Goal: Transaction & Acquisition: Purchase product/service

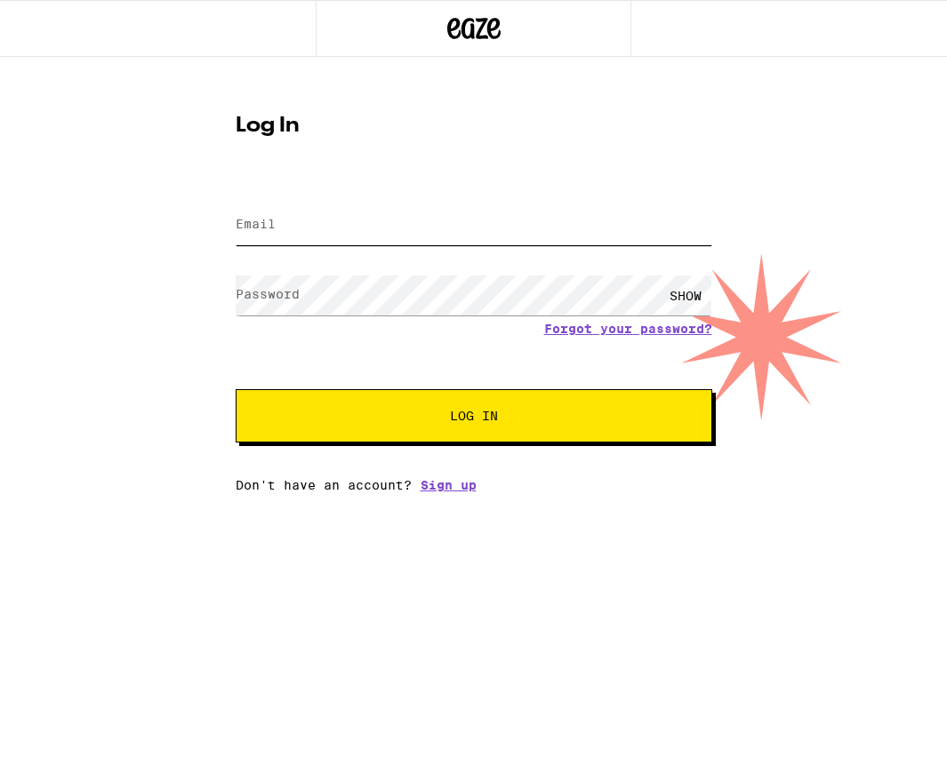
type input "[EMAIL_ADDRESS][DOMAIN_NAME]"
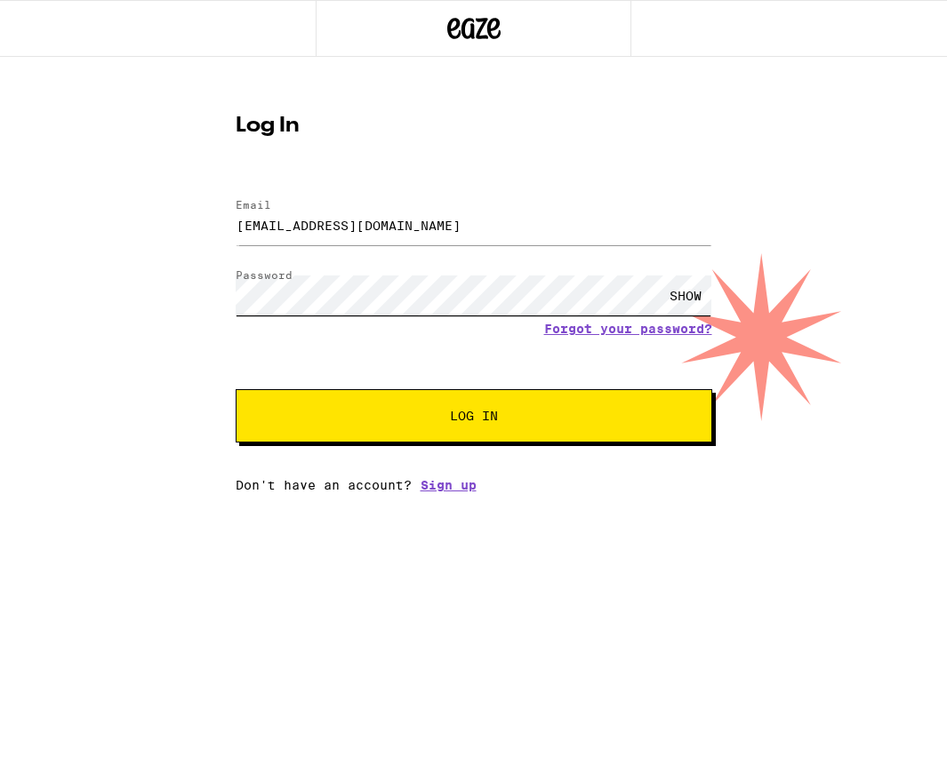
click at [236, 389] on button "Log In" at bounding box center [474, 415] width 476 height 53
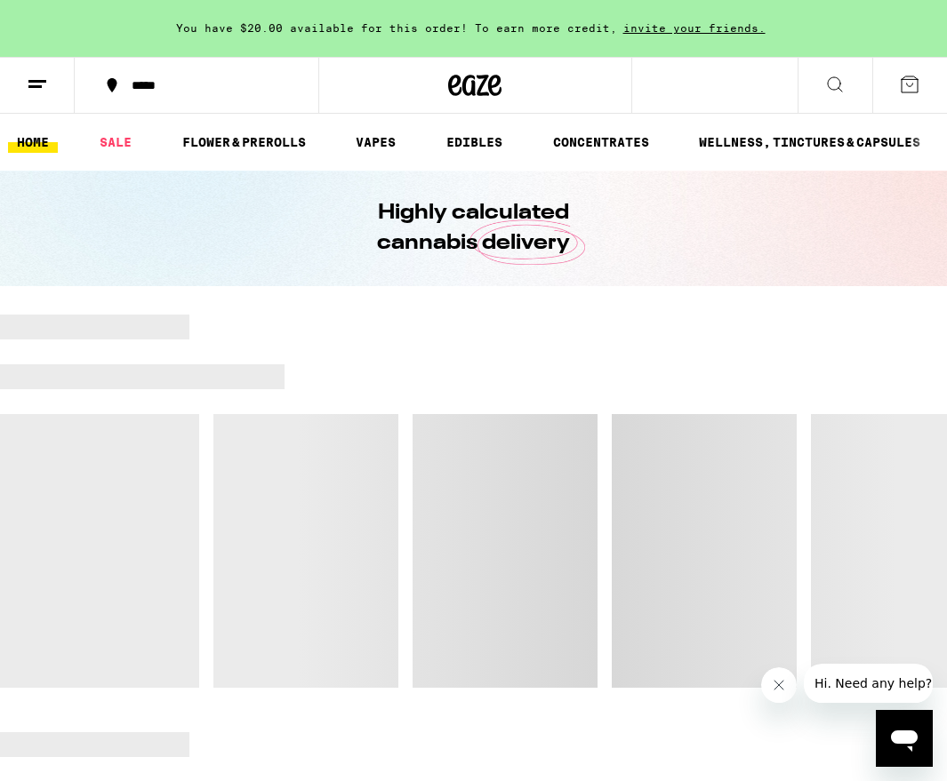
click at [543, 31] on span "You have $20.00 available for this order! To earn more credit," at bounding box center [396, 28] width 441 height 12
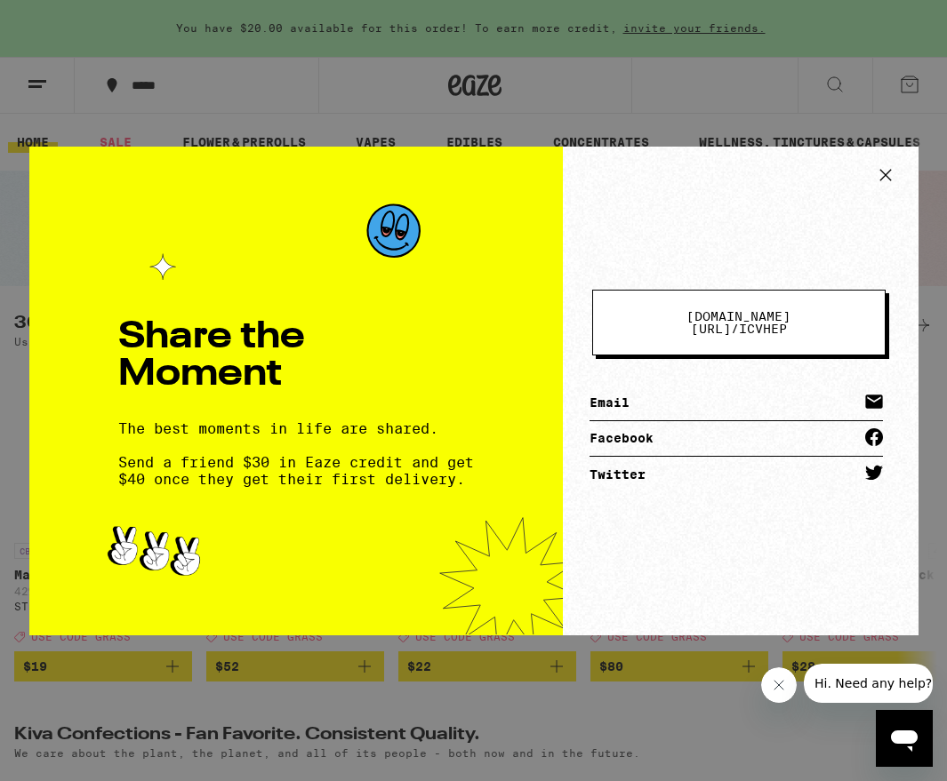
click at [543, 31] on div "Share the Moment The best moments in life are shared. Send a friend $30 in Eaze…" at bounding box center [473, 390] width 947 height 781
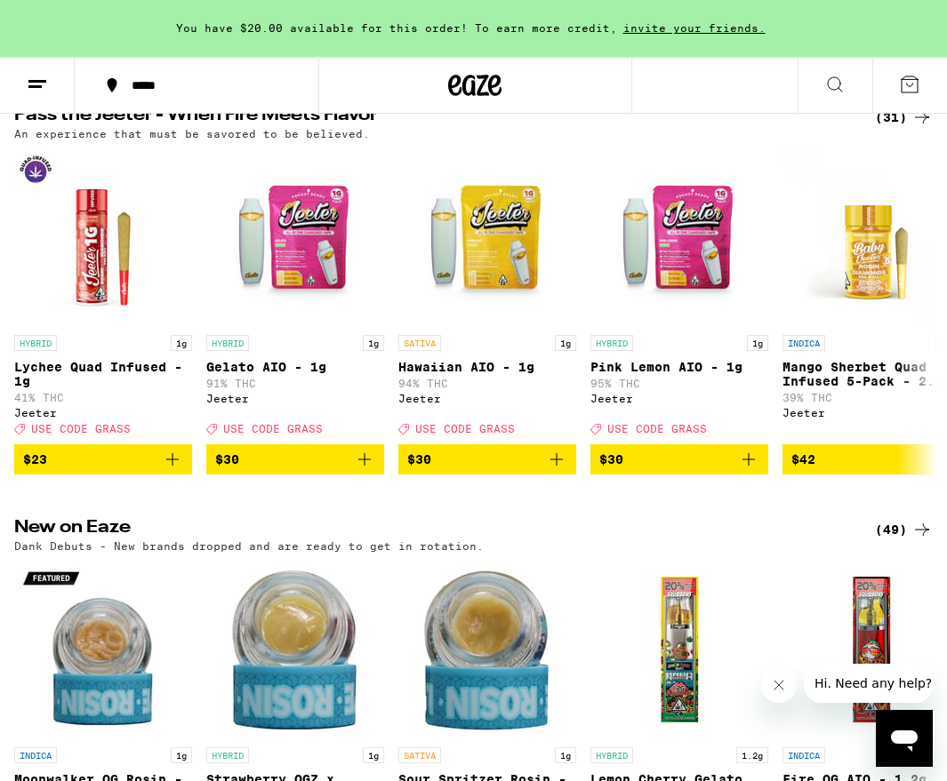
scroll to position [1059, 0]
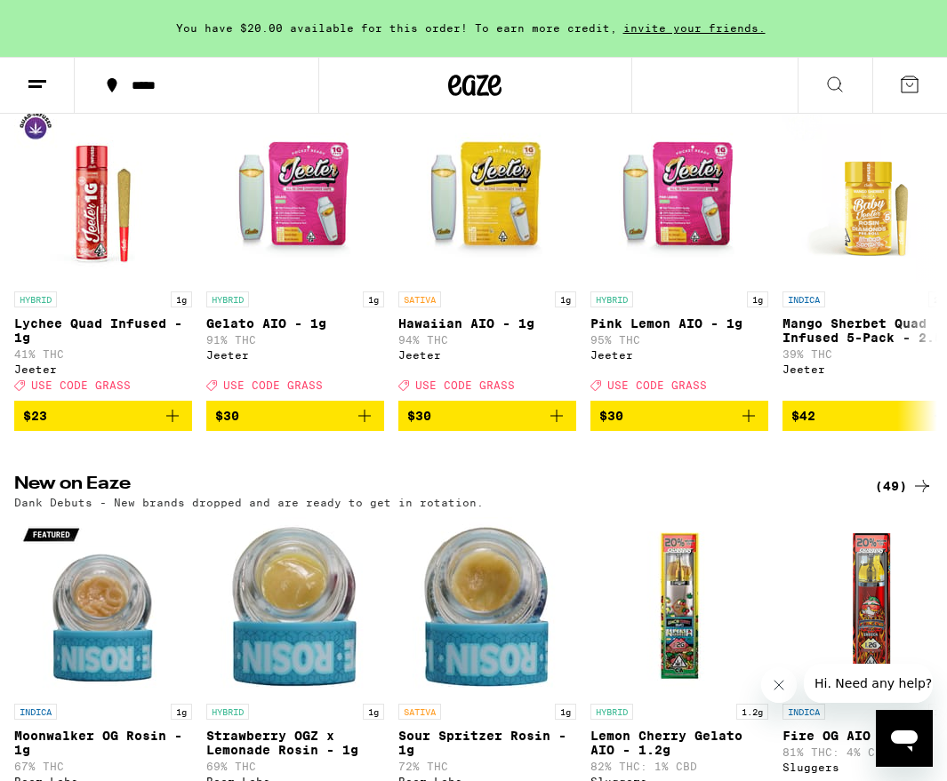
click at [37, 92] on icon at bounding box center [37, 84] width 21 height 21
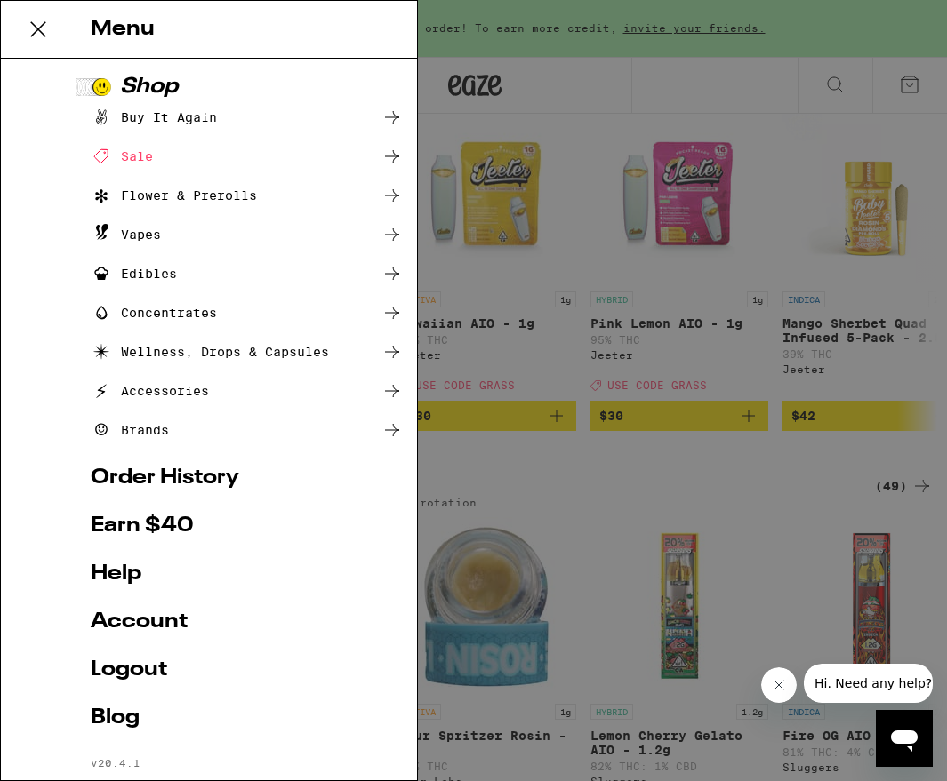
click at [119, 229] on div "Vapes" at bounding box center [126, 234] width 70 height 21
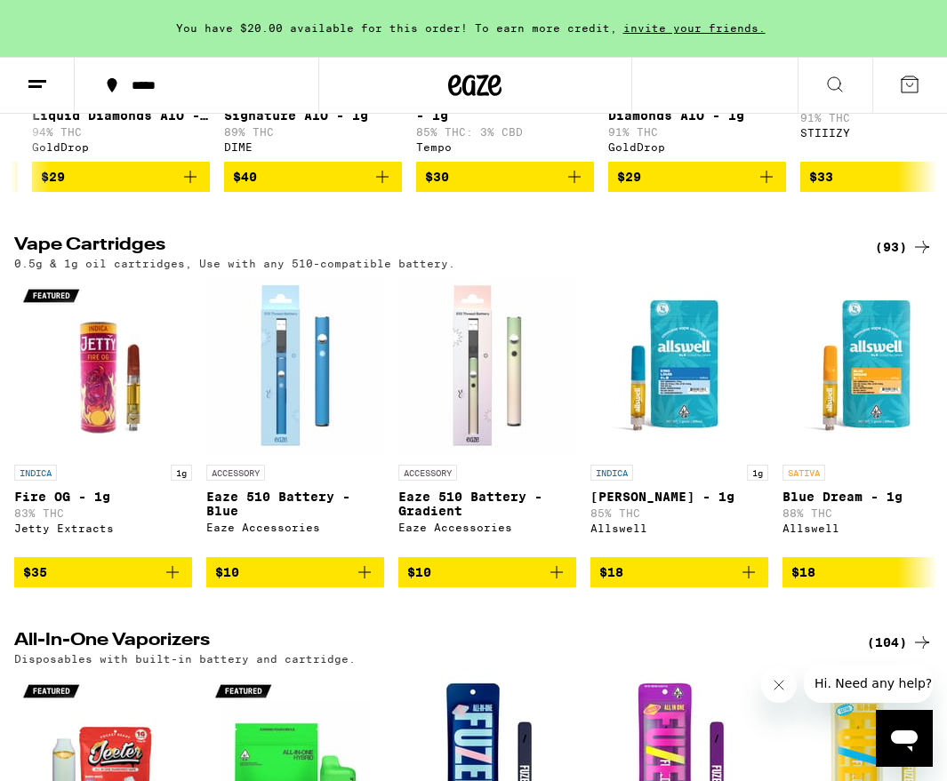
scroll to position [516, 0]
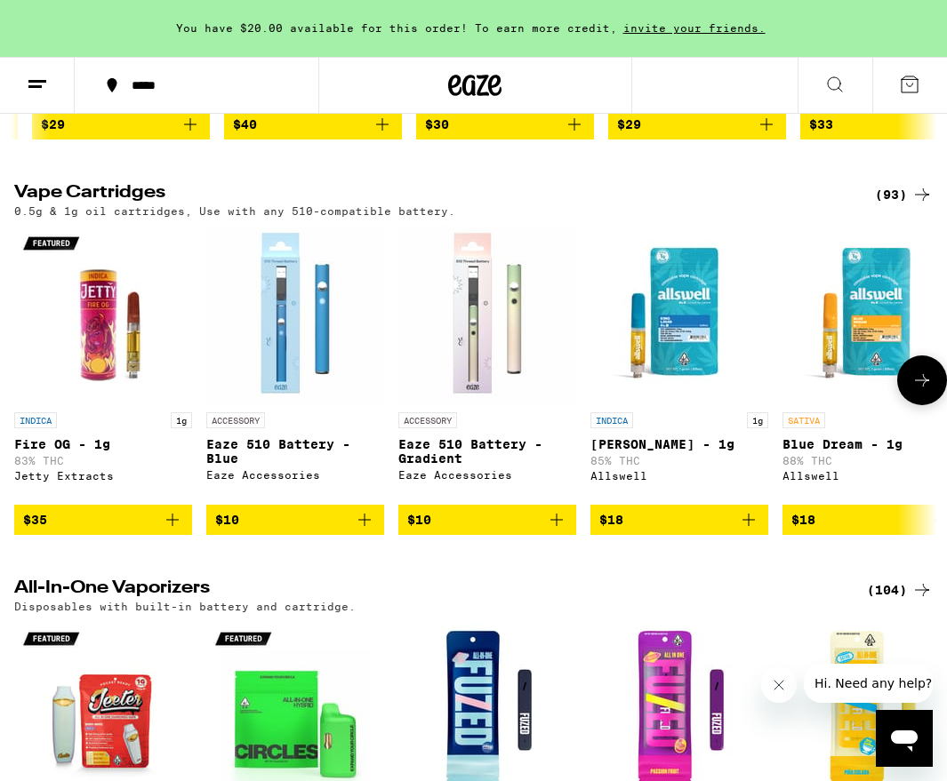
click at [469, 303] on img "Open page for Eaze 510 Battery - Gradient from Eaze Accessories" at bounding box center [487, 315] width 178 height 178
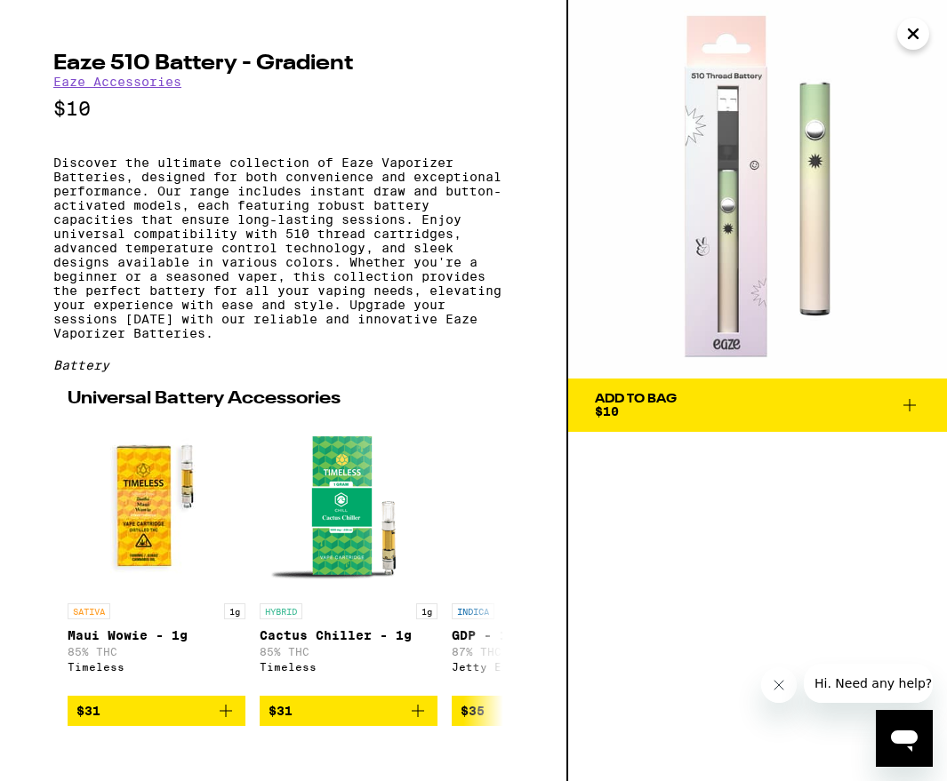
click at [905, 38] on icon "Close" at bounding box center [912, 33] width 21 height 27
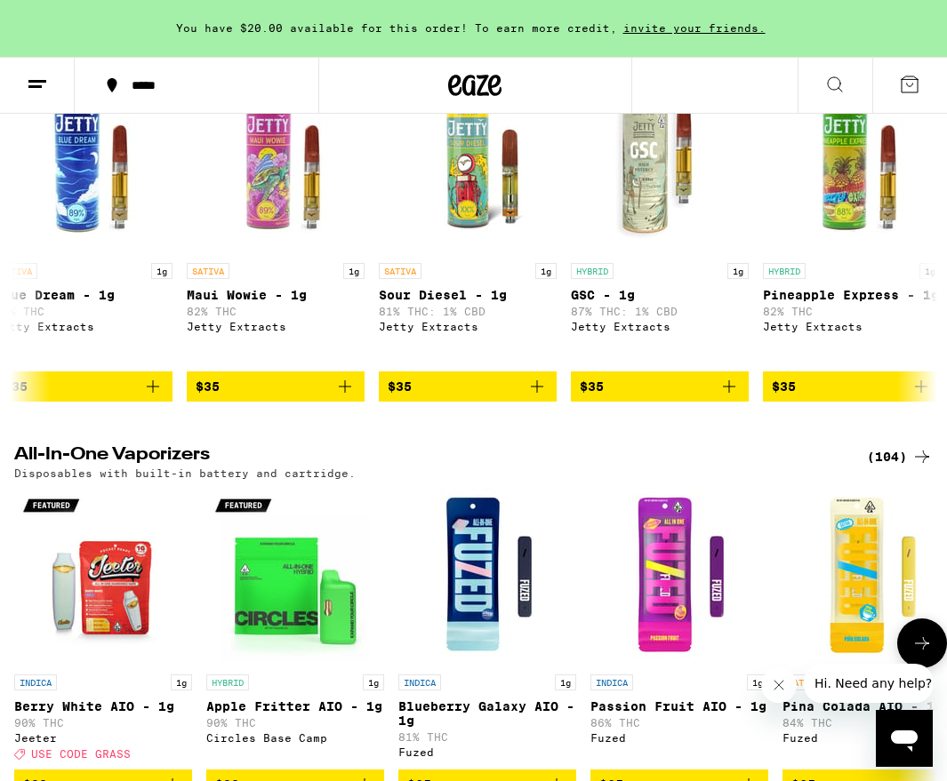
scroll to position [733, 0]
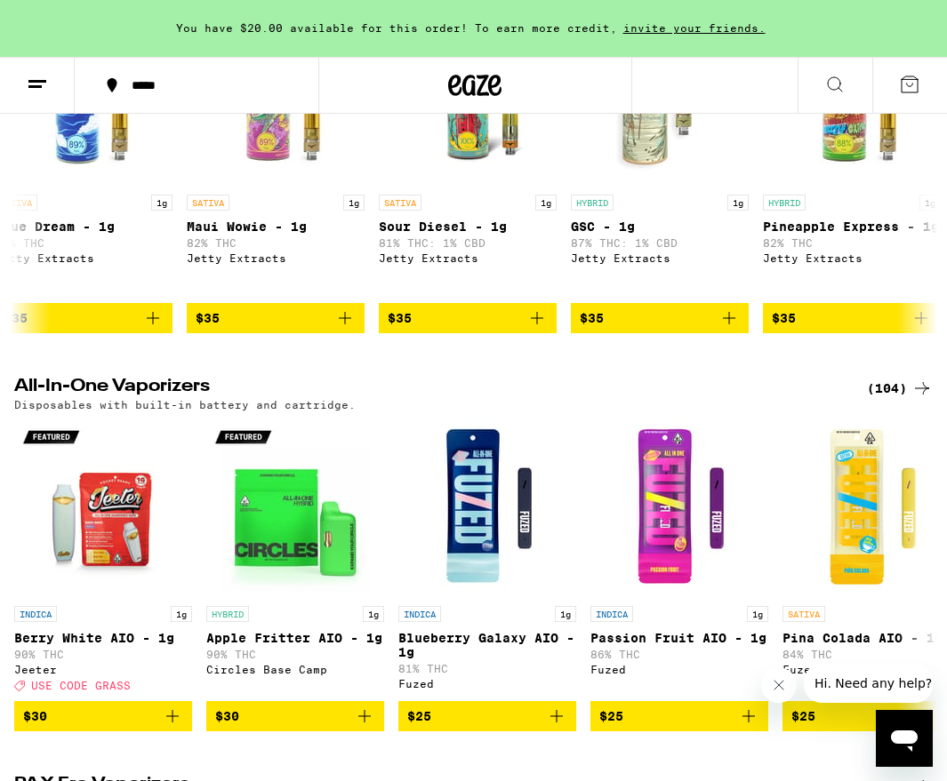
click at [843, 80] on icon at bounding box center [834, 84] width 21 height 21
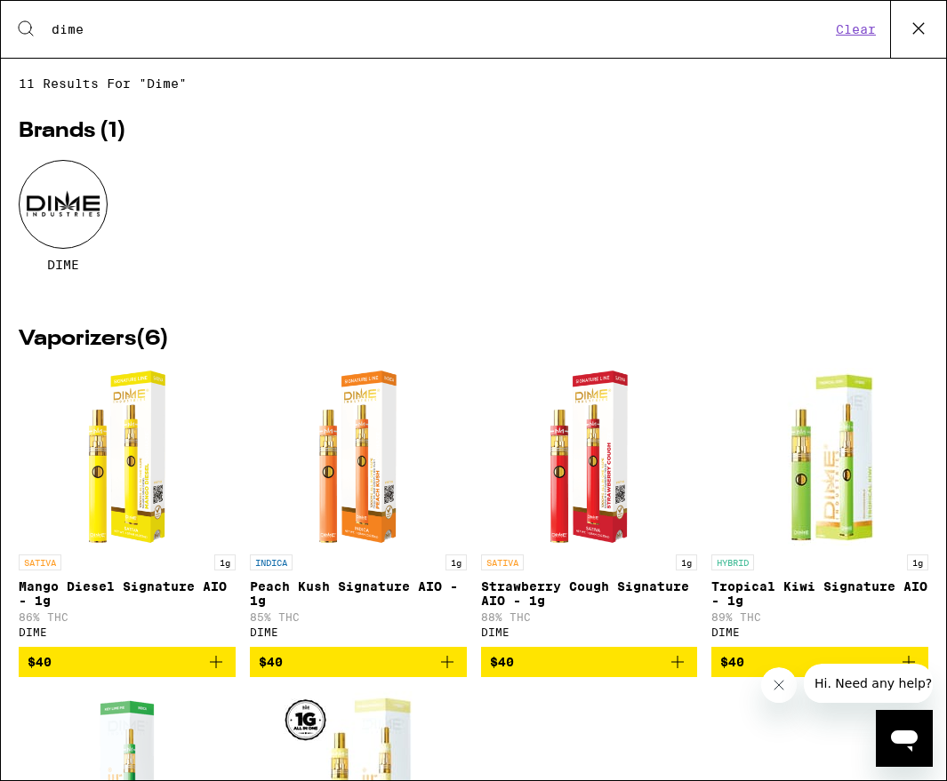
type input "dime"
click at [54, 229] on div at bounding box center [63, 204] width 89 height 89
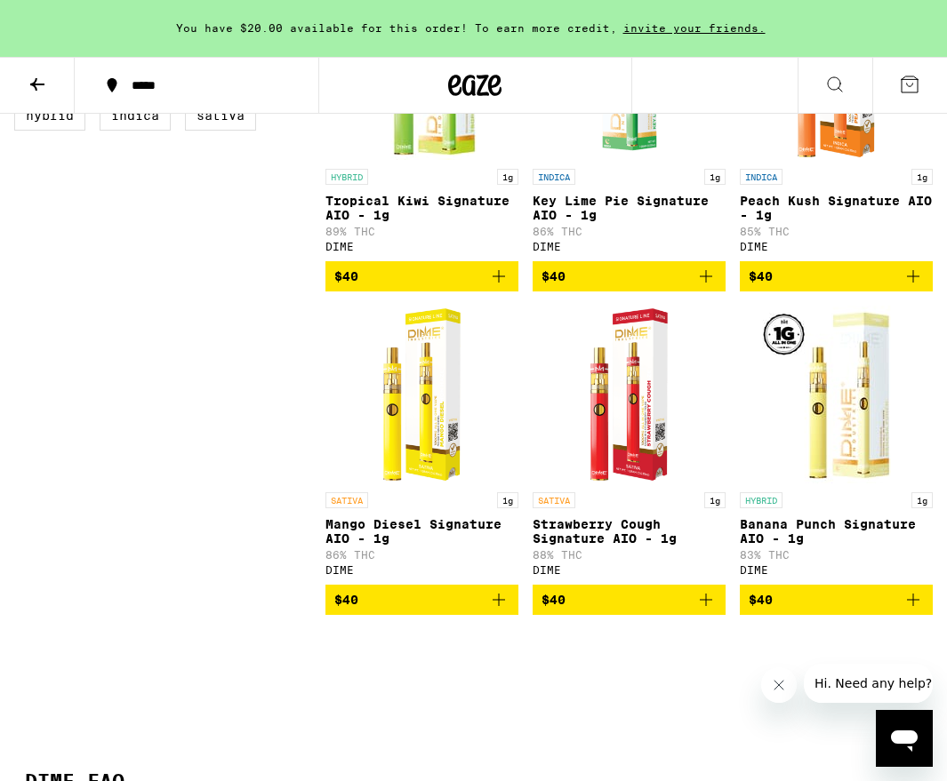
scroll to position [646, 0]
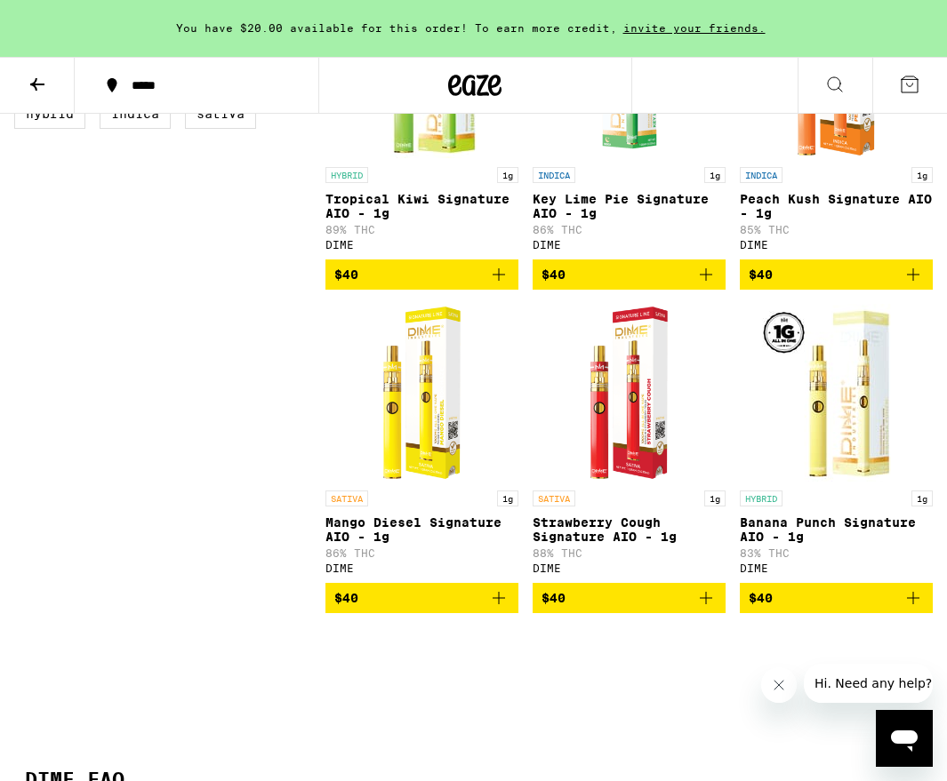
click at [708, 608] on icon "Add to bag" at bounding box center [705, 598] width 21 height 21
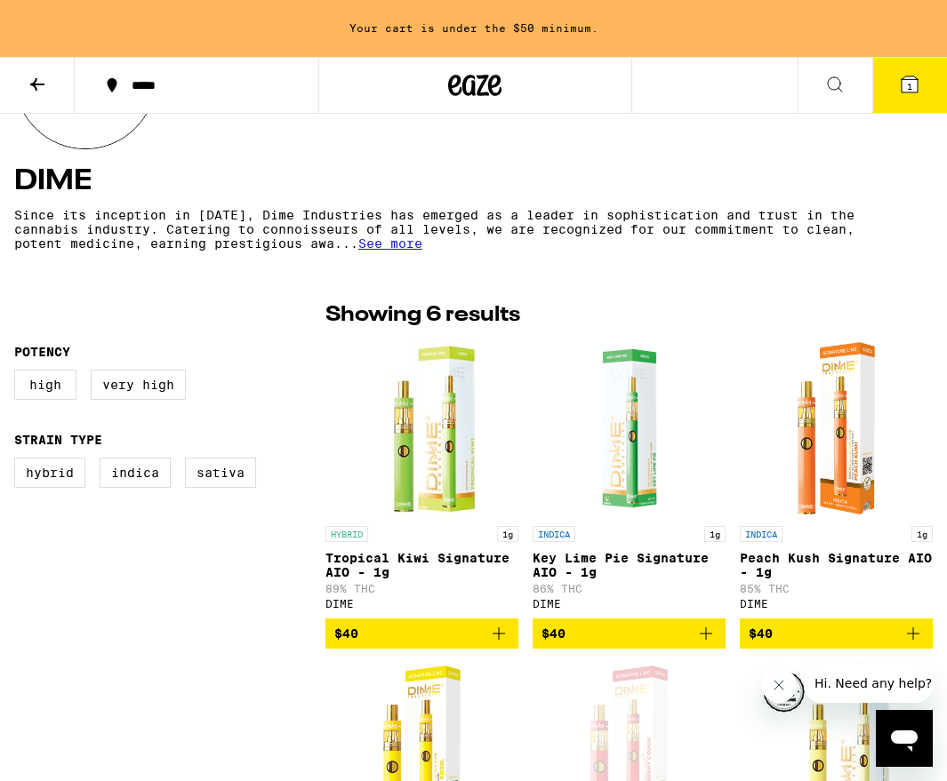
scroll to position [356, 0]
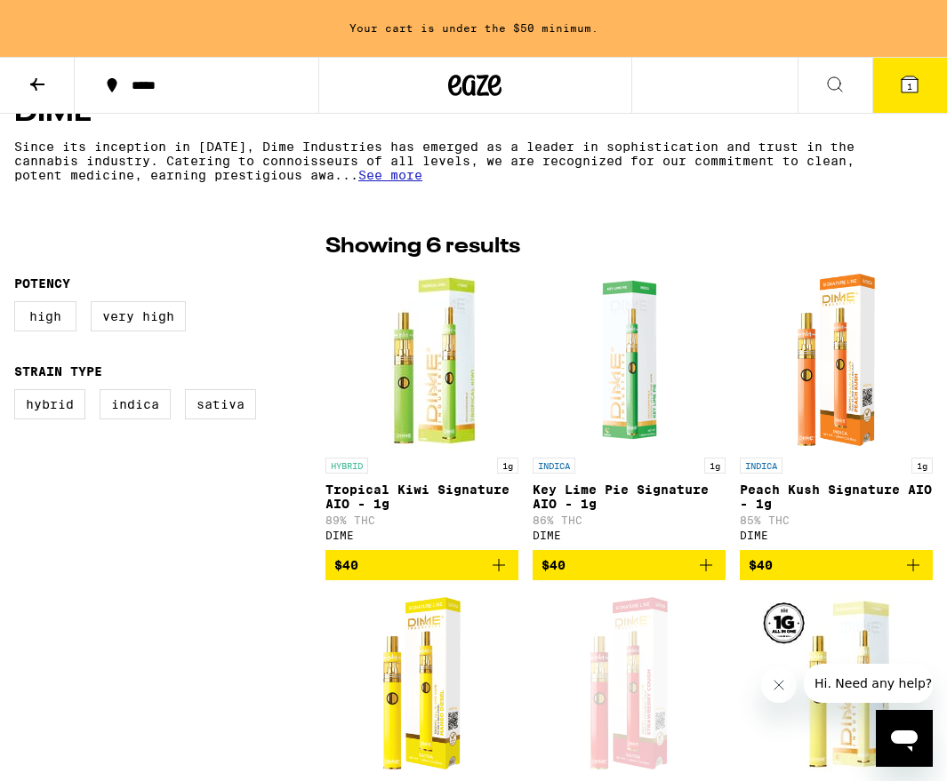
click at [636, 703] on div "Open page for Strawberry Cough Signature AIO - 1g from DIME" at bounding box center [629, 684] width 100 height 178
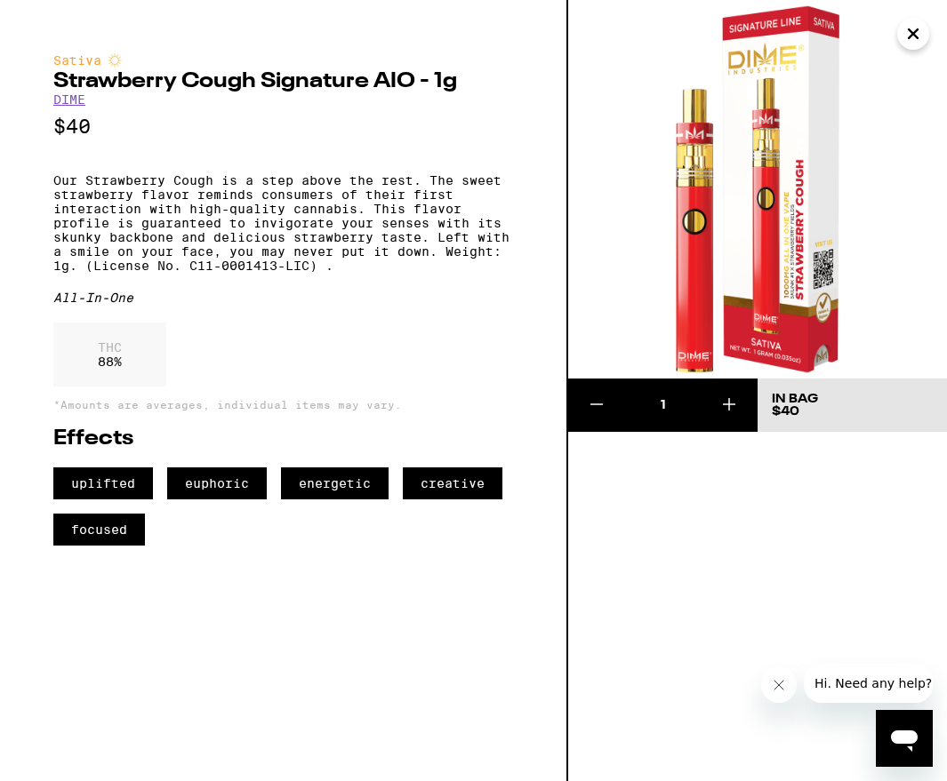
click at [911, 33] on icon "Close" at bounding box center [912, 33] width 9 height 9
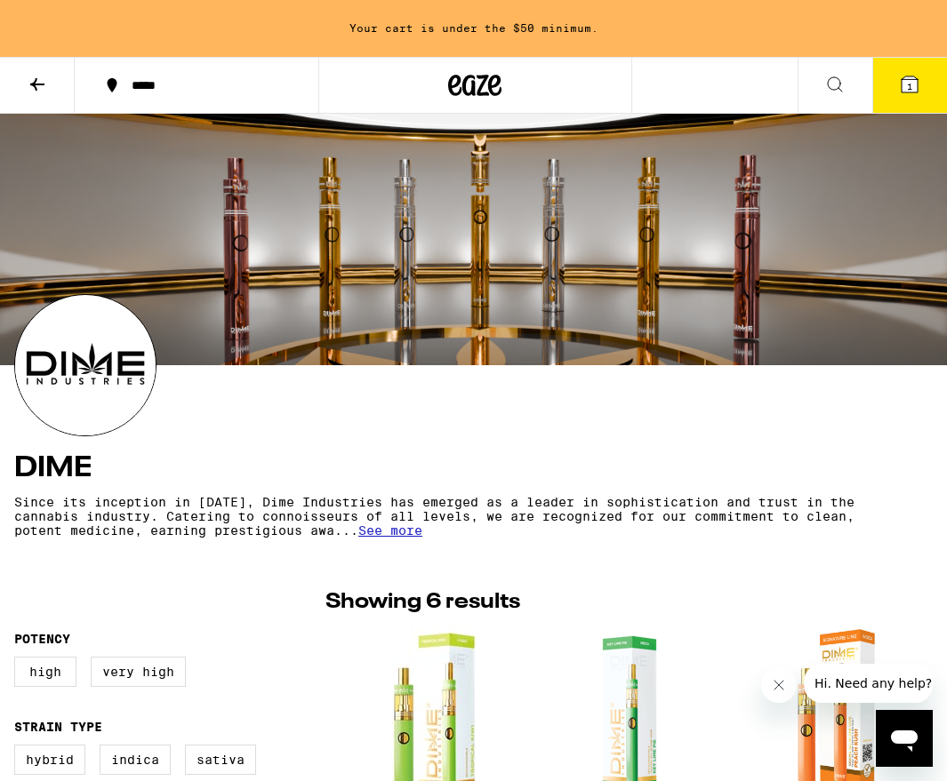
click at [41, 95] on button at bounding box center [37, 86] width 75 height 56
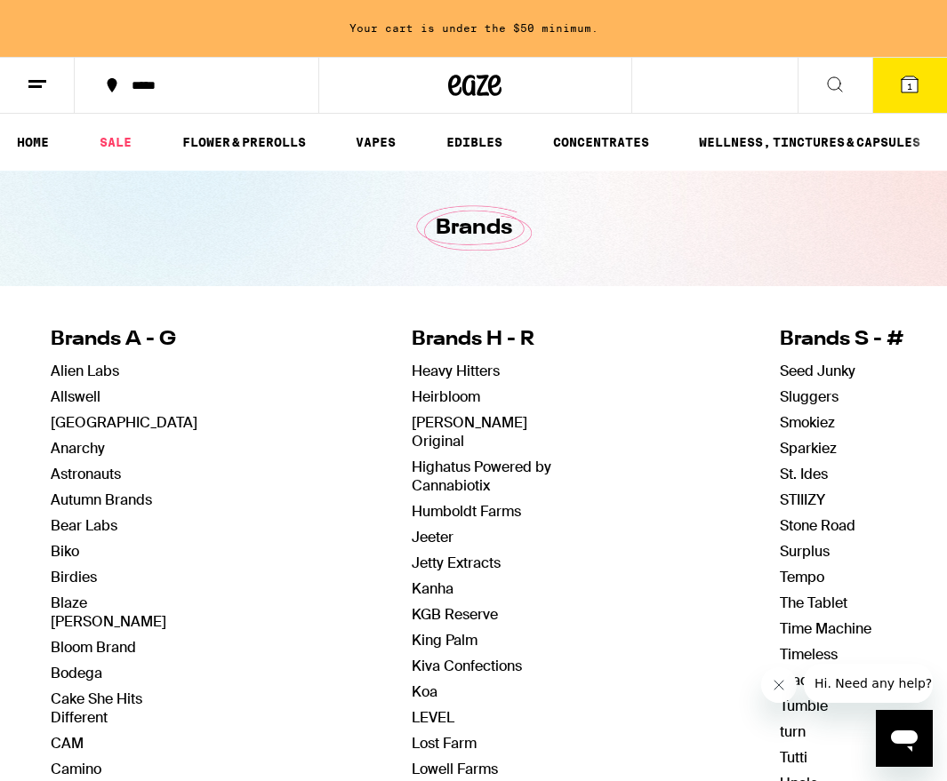
click at [846, 91] on button at bounding box center [834, 86] width 75 height 56
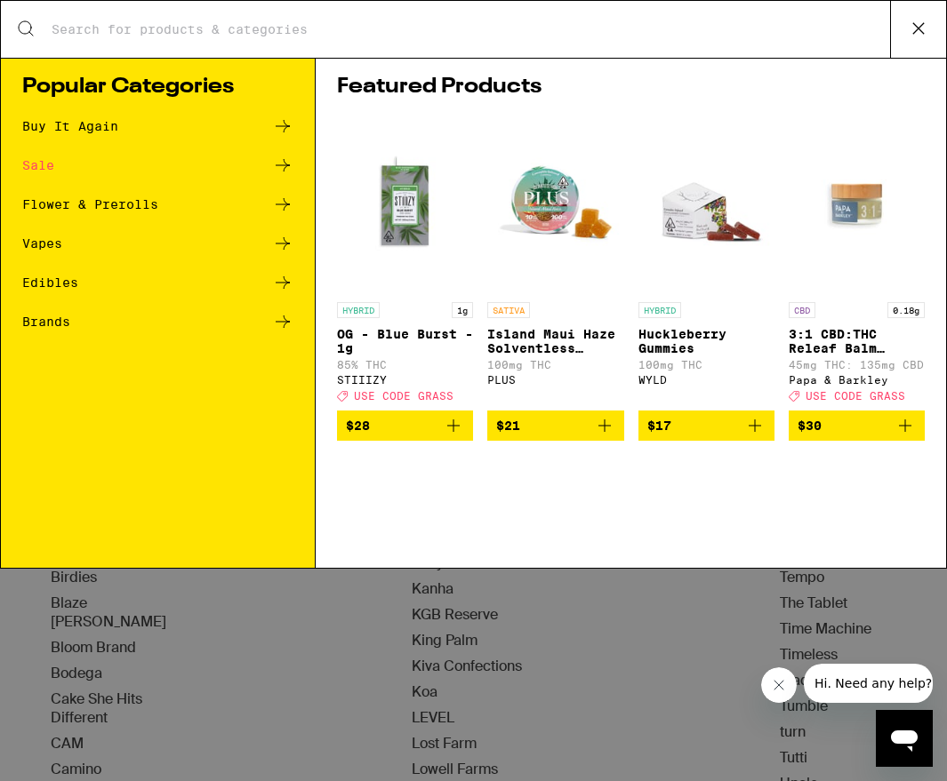
click at [662, 36] on input "Search for Products" at bounding box center [470, 29] width 839 height 16
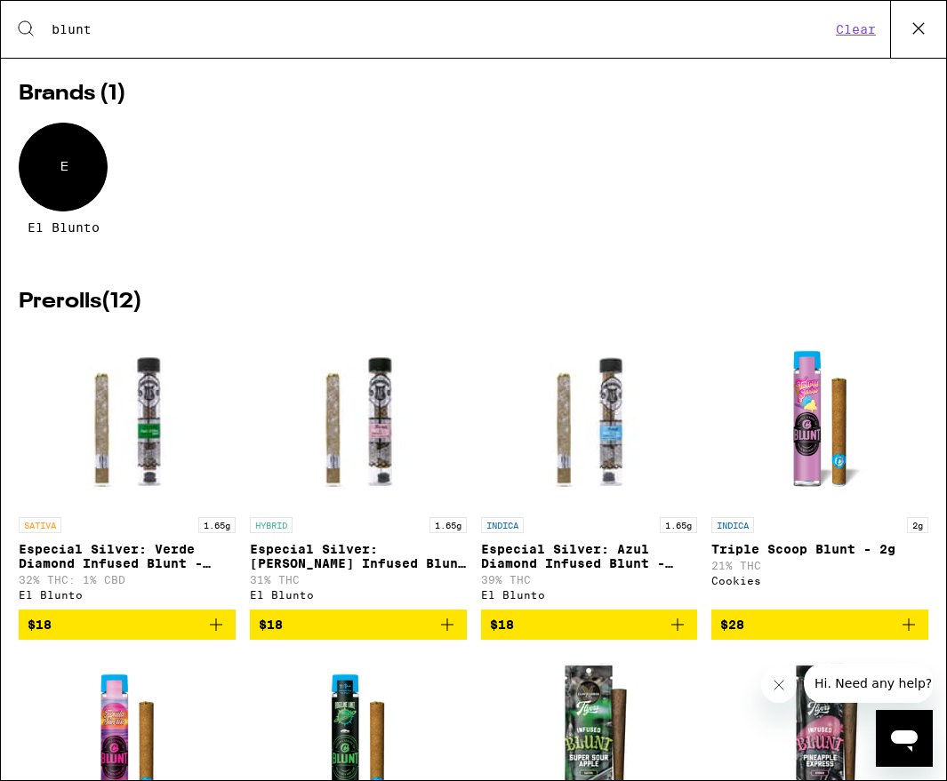
scroll to position [42, 0]
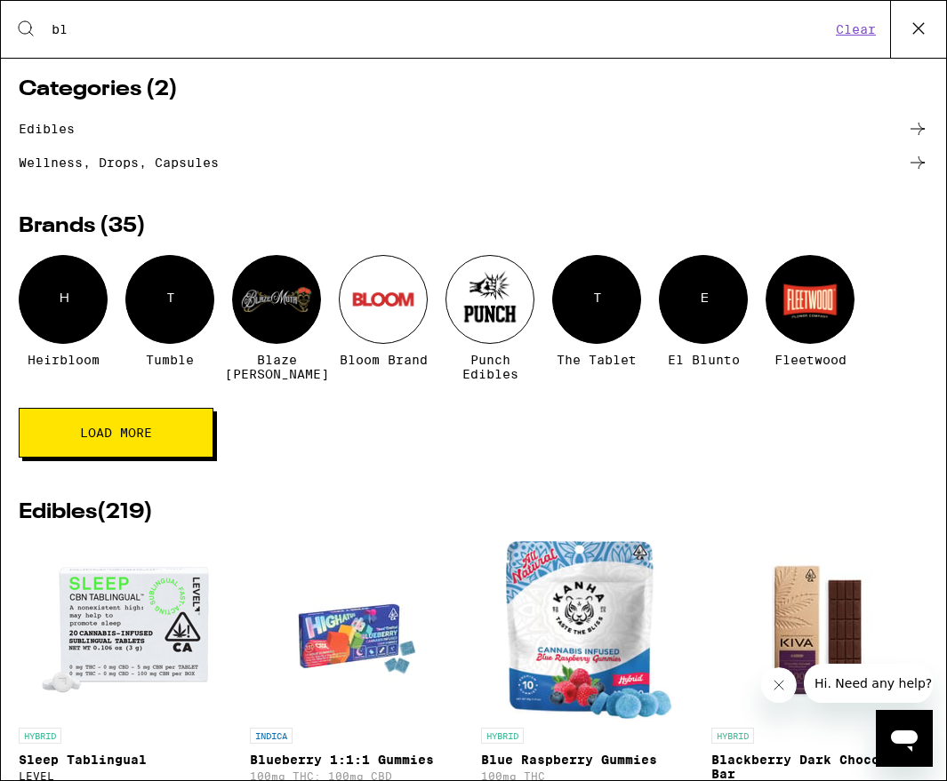
type input "b"
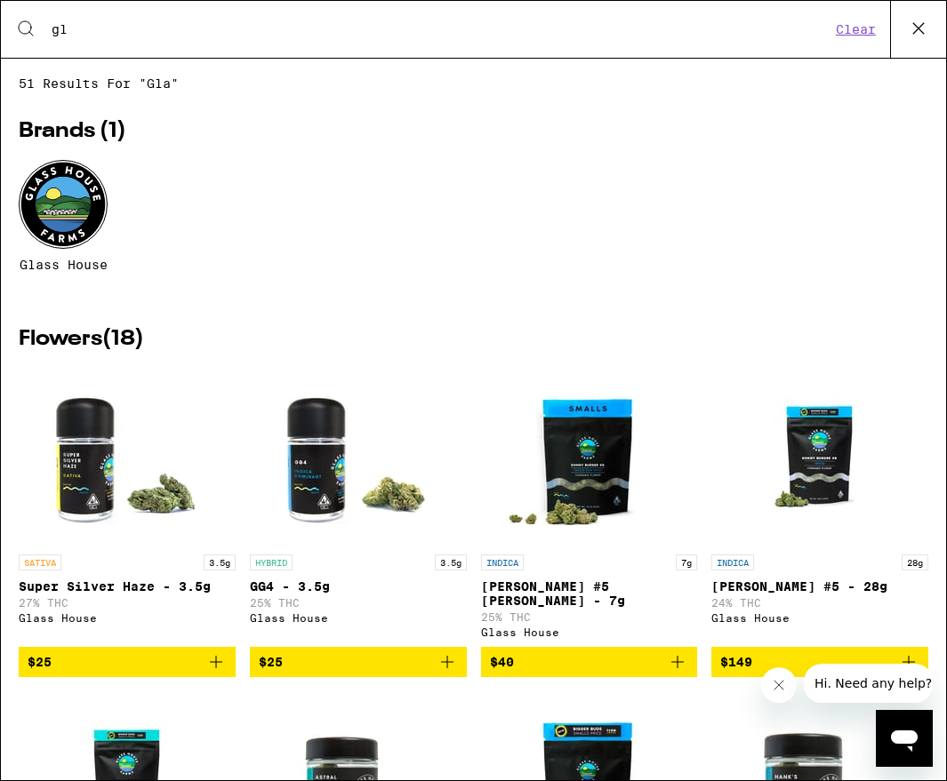
type input "g"
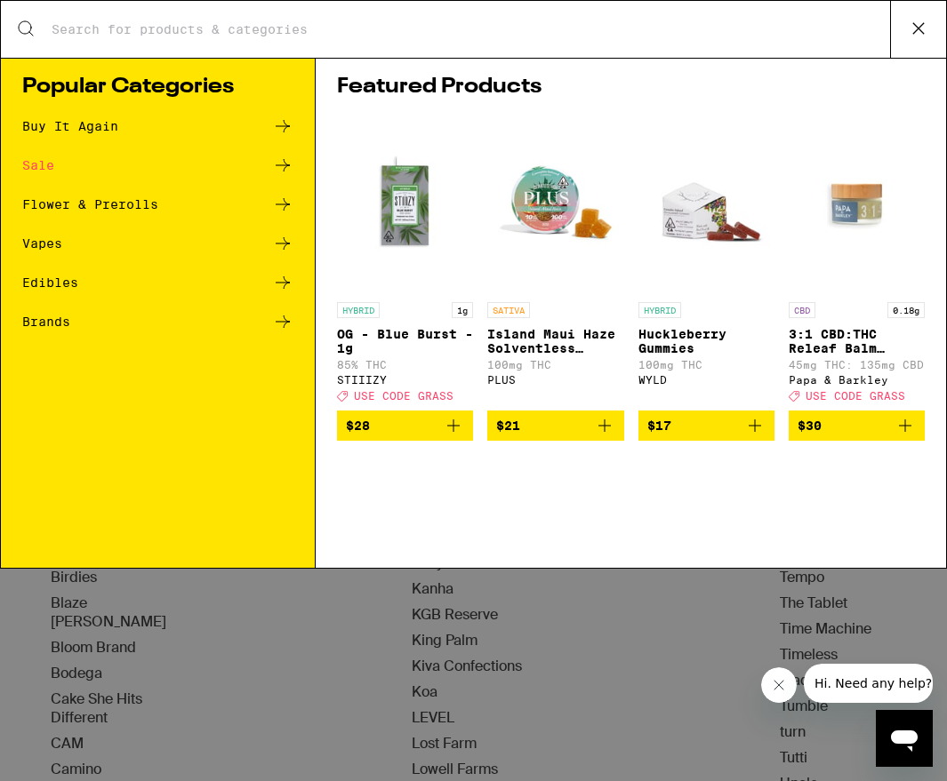
click at [194, 127] on div "Buy It Again" at bounding box center [157, 126] width 271 height 21
